Goal: Task Accomplishment & Management: Use online tool/utility

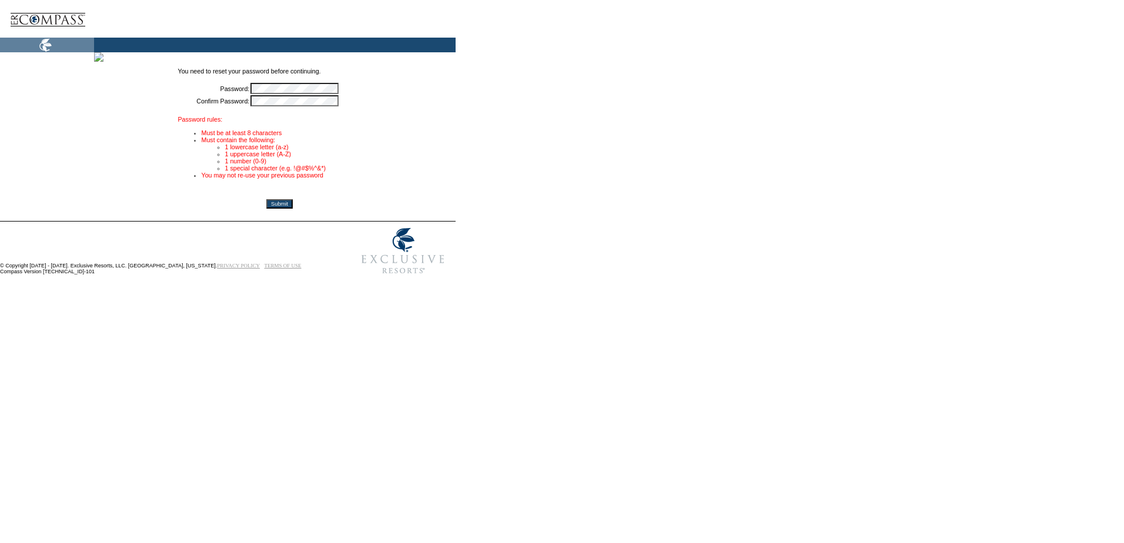
click at [553, 113] on form "You need to reset your password before continuing. Password: * Confirm Password…" at bounding box center [560, 141] width 1120 height 277
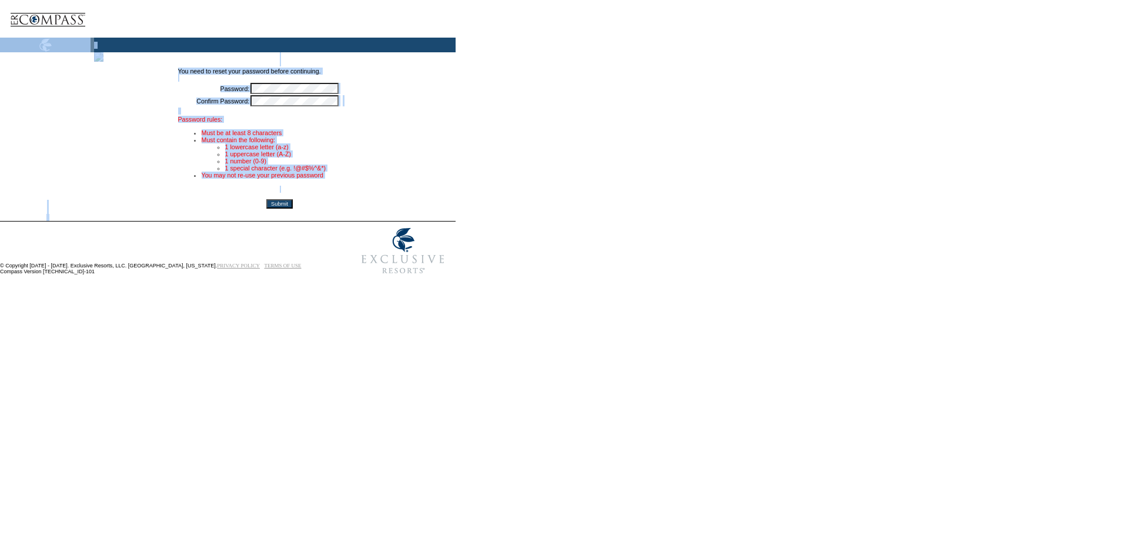
click at [553, 113] on form "You need to reset your password before continuing. Password: * Confirm Password…" at bounding box center [560, 141] width 1120 height 277
click at [293, 207] on input "Submit" at bounding box center [279, 203] width 26 height 9
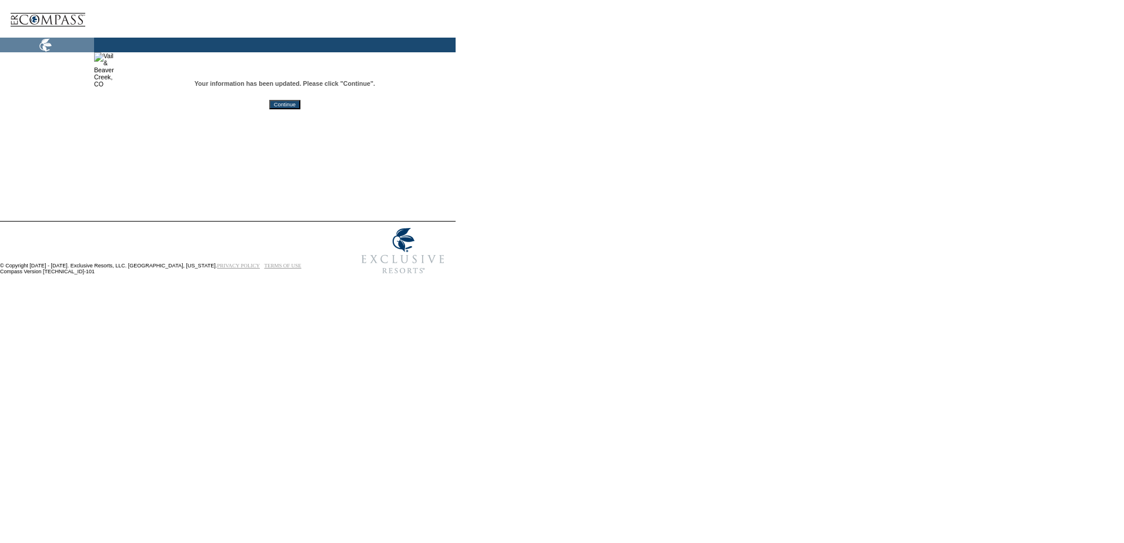
click at [300, 105] on input "Continue" at bounding box center [284, 104] width 31 height 9
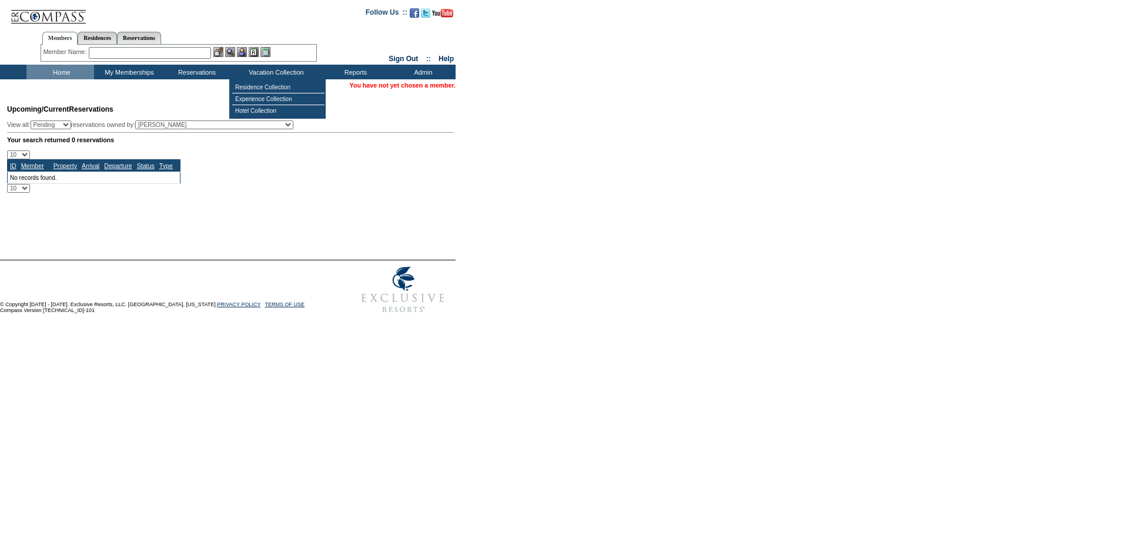
click at [153, 51] on input "text" at bounding box center [150, 53] width 122 height 12
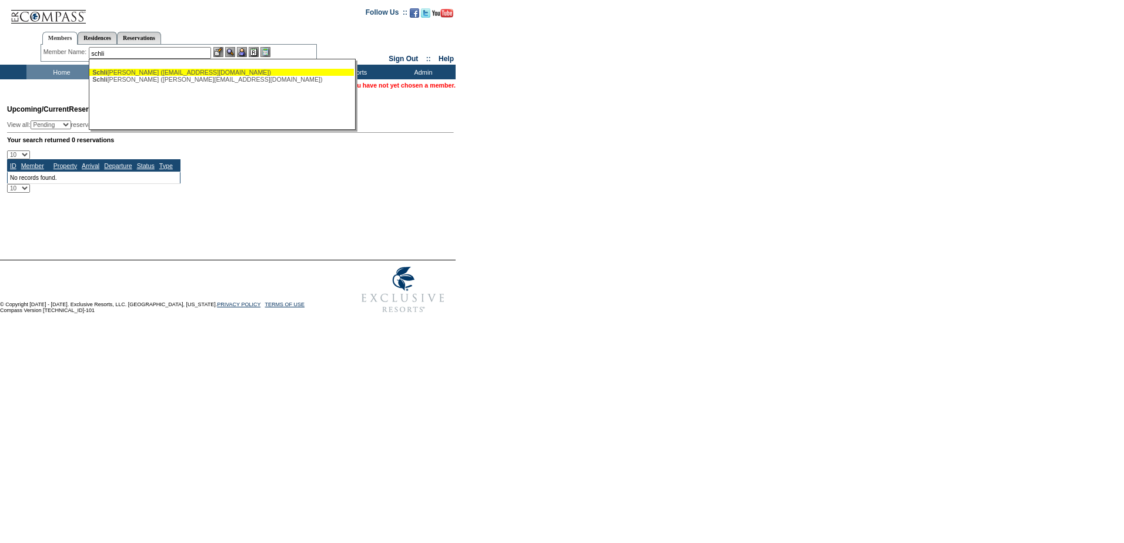
click at [194, 71] on div "Schli eman, JD (schlieman76@gmail.com)" at bounding box center [221, 72] width 259 height 7
type input "Schlieman, JD (schlieman76@gmail.com)"
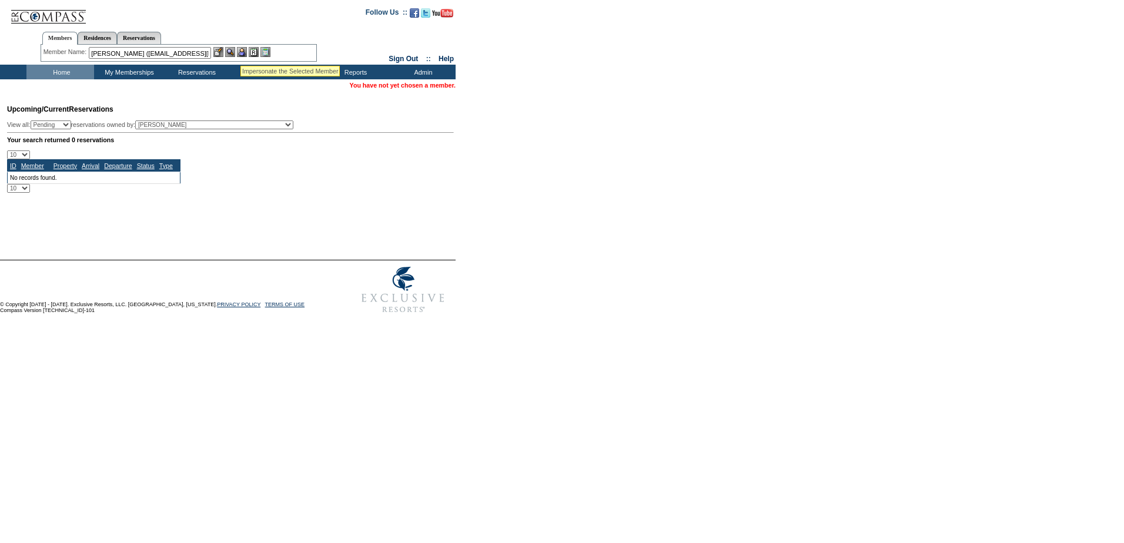
click at [242, 51] on img at bounding box center [242, 52] width 10 height 10
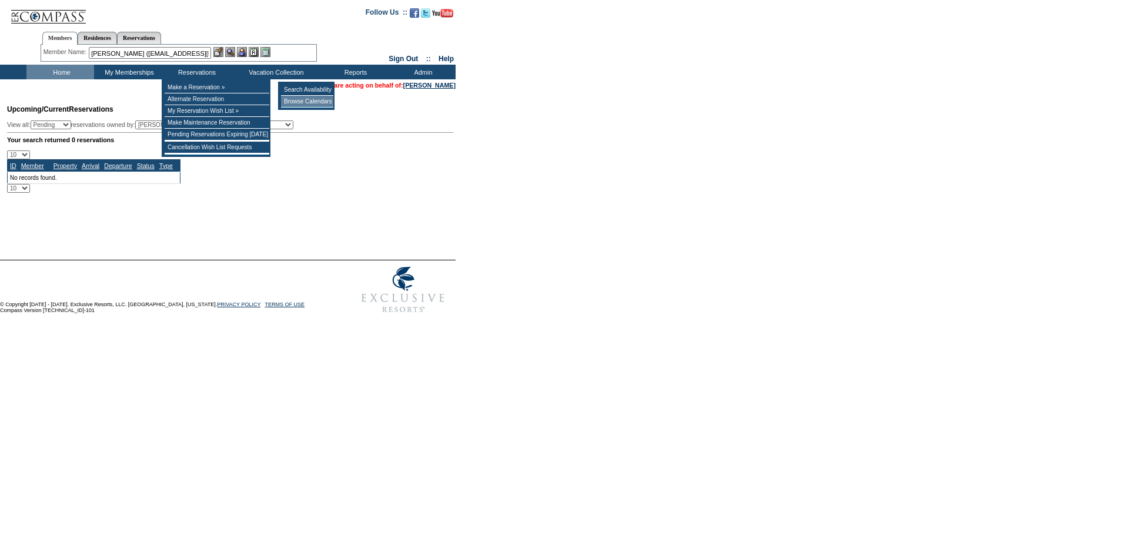
click at [318, 100] on td "Browse Calendars" at bounding box center [307, 102] width 52 height 12
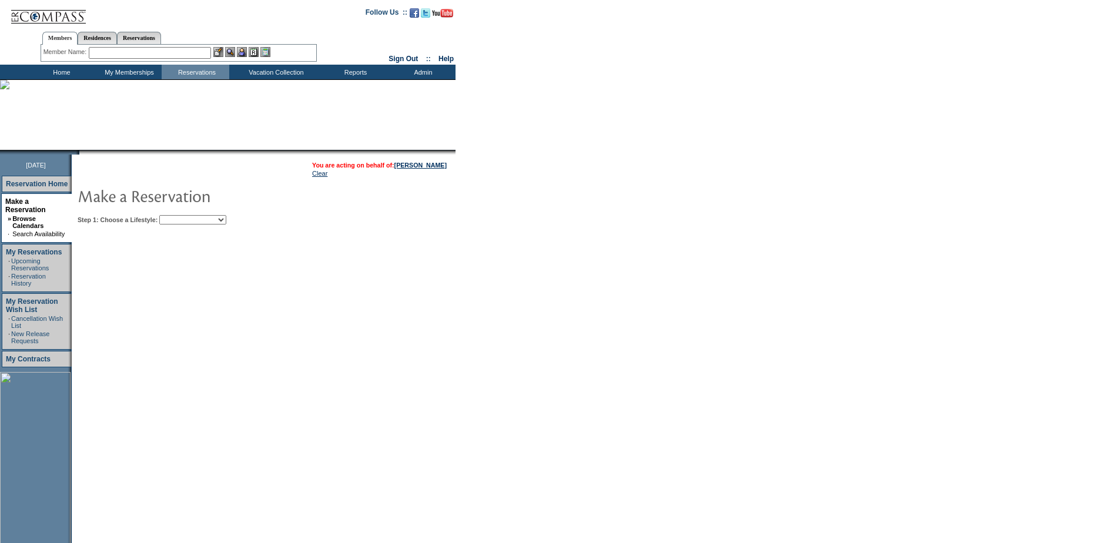
click at [224, 223] on select "Beach Leisure Metropolitan Mountain OIAL for Adventure OIAL for Couples OIAL fo…" at bounding box center [192, 219] width 67 height 9
select select "Metropolitan"
click at [179, 216] on select "Beach Leisure Metropolitan Mountain OIAL for Adventure OIAL for Couples OIAL fo…" at bounding box center [192, 219] width 67 height 9
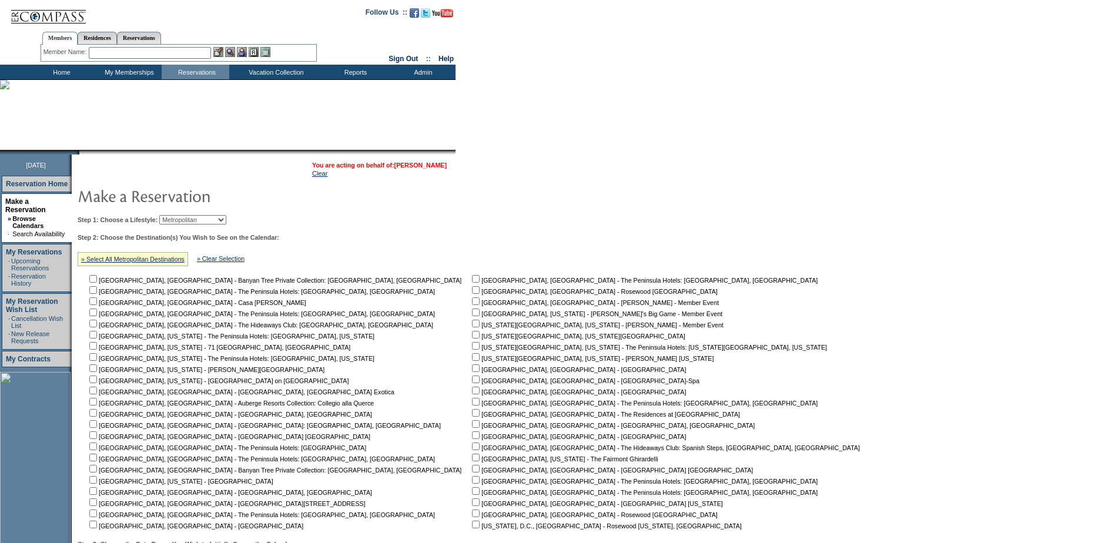
click at [427, 166] on link "JD Schlieman" at bounding box center [420, 165] width 52 height 7
